Goal: Use online tool/utility: Use online tool/utility

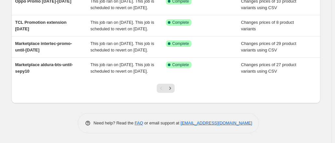
scroll to position [256, 0]
click at [170, 92] on button "Next" at bounding box center [170, 88] width 9 height 9
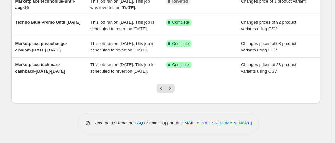
scroll to position [228, 0]
click at [173, 91] on icon "Next" at bounding box center [170, 88] width 7 height 7
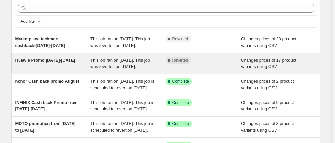
scroll to position [0, 0]
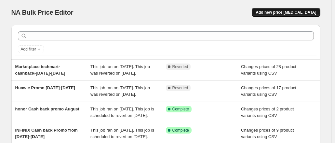
click at [287, 12] on span "Add new price [MEDICAL_DATA]" at bounding box center [286, 12] width 61 height 5
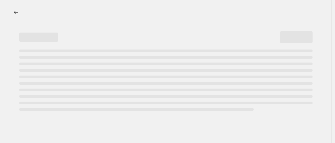
select select "percentage"
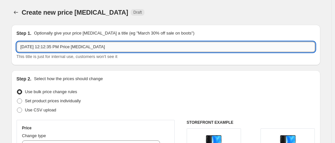
click at [92, 47] on input "[DATE] 12:12:35 PM Price [MEDICAL_DATA]" at bounding box center [166, 47] width 299 height 10
drag, startPoint x: 114, startPoint y: 47, endPoint x: 10, endPoint y: 46, distance: 103.1
click at [79, 47] on input "Marketplac salam-promo-untilsep30" at bounding box center [166, 47] width 299 height 10
drag, startPoint x: 99, startPoint y: 50, endPoint x: 44, endPoint y: 46, distance: 54.5
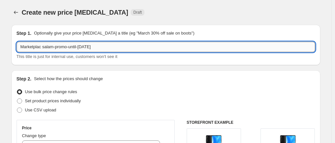
click at [44, 46] on input "Marketplac salam-promo-until-[DATE]" at bounding box center [166, 47] width 299 height 10
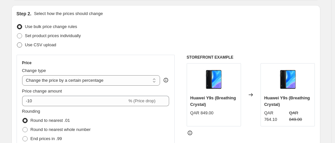
type input "Marketplac salam-promo-until-[DATE]"
click at [20, 42] on span at bounding box center [20, 45] width 6 height 6
click at [17, 42] on input "Use CSV upload" at bounding box center [17, 42] width 0 height 0
radio input "true"
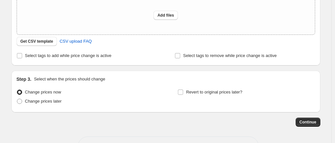
scroll to position [115, 0]
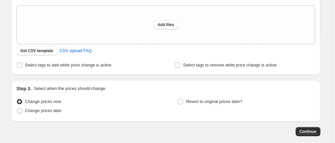
click at [18, 65] on div "Step 2. Select how the prices should change Use bulk price change rules Set pro…" at bounding box center [165, 15] width 309 height 119
click at [21, 64] on input "Select tags to add while price change is active" at bounding box center [19, 64] width 5 height 5
checkbox input "true"
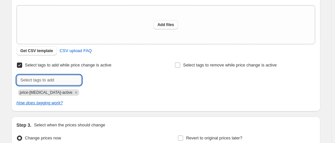
click at [54, 80] on input "text" at bounding box center [49, 80] width 65 height 10
paste input "salam-promo-until-[DATE]"
type input "salam-promo-until-[DATE]"
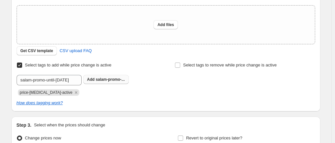
click at [106, 80] on span "salam-promo-..." at bounding box center [110, 79] width 29 height 5
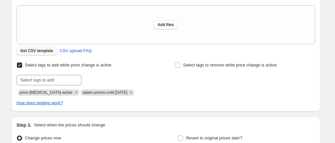
click at [42, 49] on span "Get CSV template" at bounding box center [36, 50] width 33 height 5
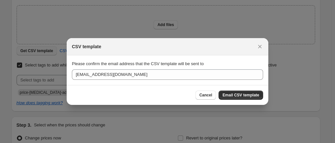
scroll to position [0, 0]
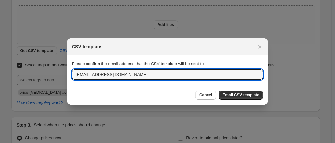
drag, startPoint x: 105, startPoint y: 73, endPoint x: 55, endPoint y: 74, distance: 50.1
type input "[EMAIL_ADDRESS][DOMAIN_NAME]"
click at [250, 95] on span "Email CSV template" at bounding box center [241, 94] width 37 height 5
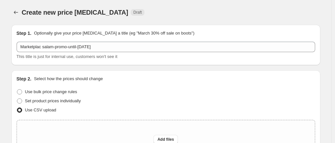
scroll to position [115, 0]
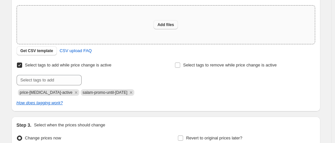
click at [167, 27] on span "Add files" at bounding box center [165, 24] width 17 height 5
type input "C:\fakepath\csv_template_user_10815_salam.csv"
click at [164, 22] on button "Add files" at bounding box center [166, 24] width 24 height 9
type input "C:\fakepath\csv_template_user_10815_salam.csv"
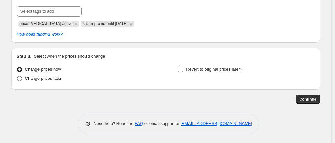
scroll to position [195, 0]
click at [183, 70] on input "Revert to original prices later?" at bounding box center [180, 69] width 5 height 5
checkbox input "true"
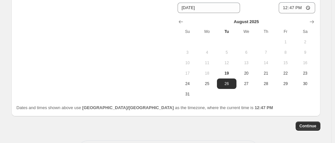
scroll to position [284, 0]
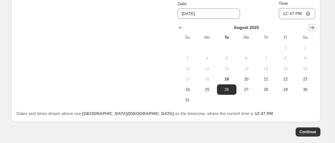
click at [313, 28] on icon "Show next month, September 2025" at bounding box center [312, 27] width 7 height 7
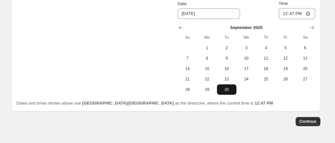
click at [226, 89] on span "30" at bounding box center [227, 89] width 14 height 5
type input "[DATE]"
click at [306, 119] on span "Continue" at bounding box center [308, 121] width 17 height 5
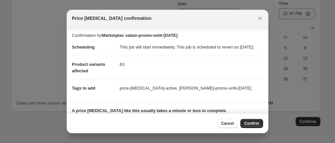
scroll to position [53, 0]
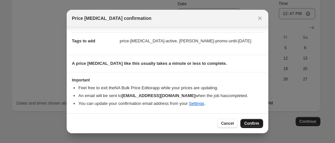
click at [254, 123] on span "Confirm" at bounding box center [251, 123] width 15 height 5
